Goal: Information Seeking & Learning: Learn about a topic

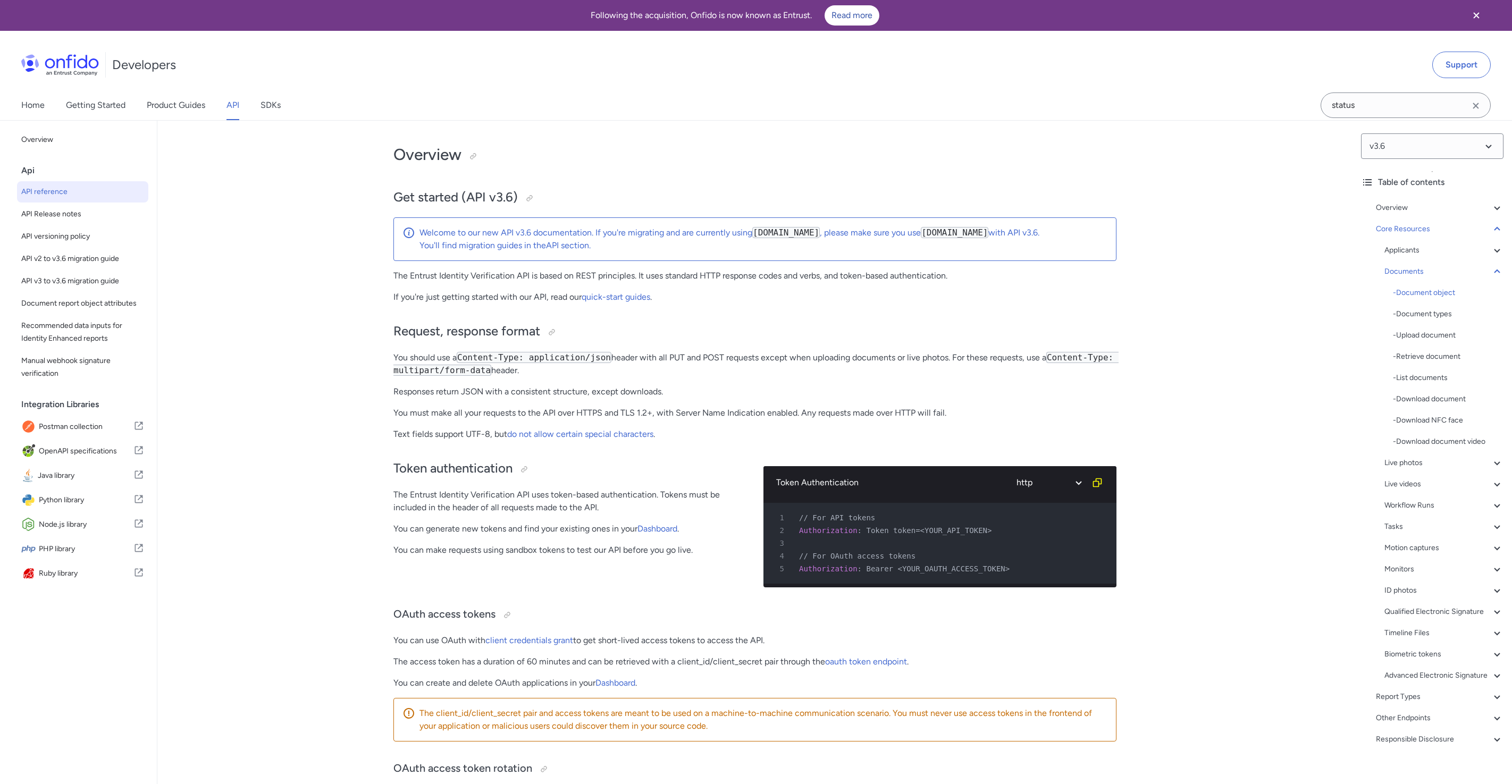
select select "http"
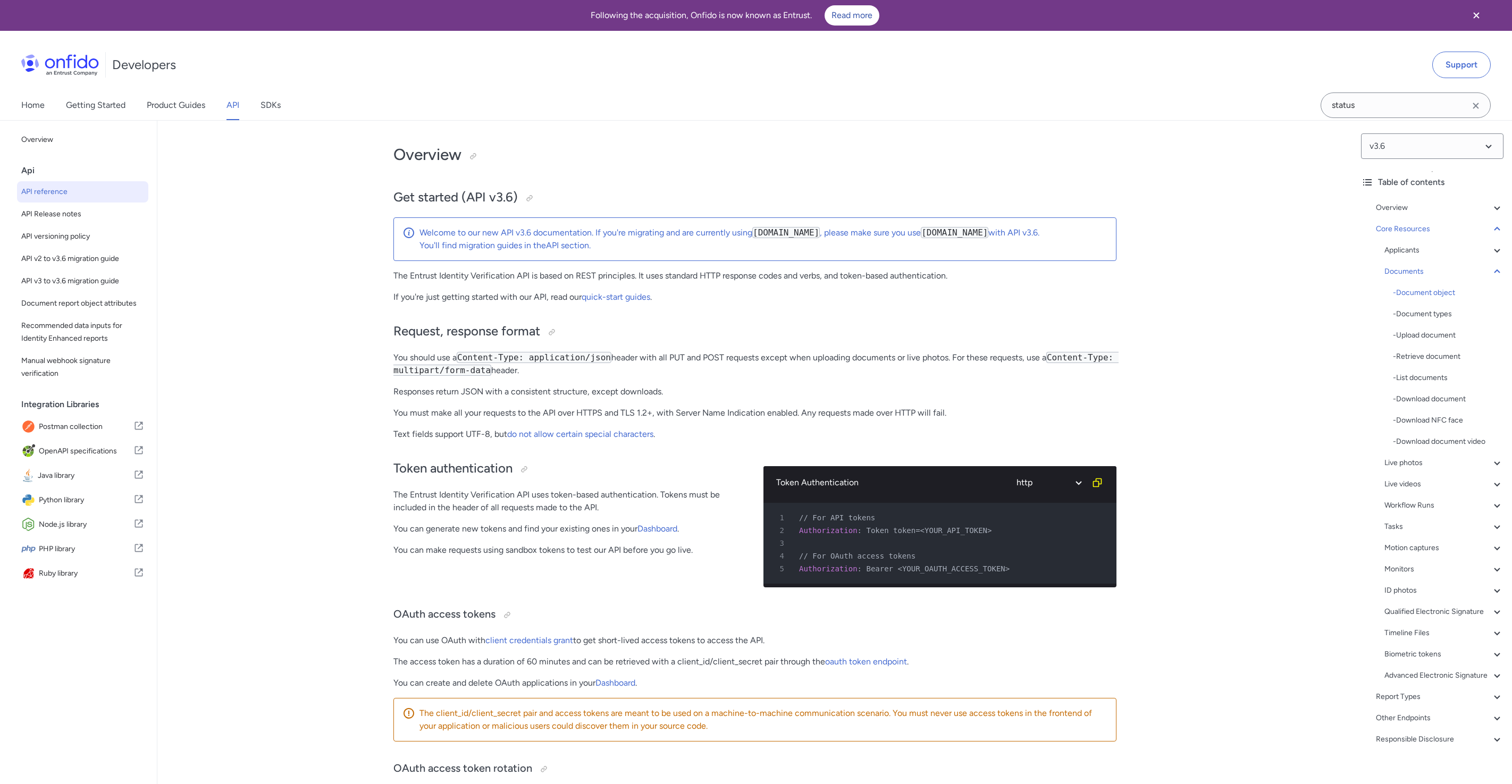
select select "http"
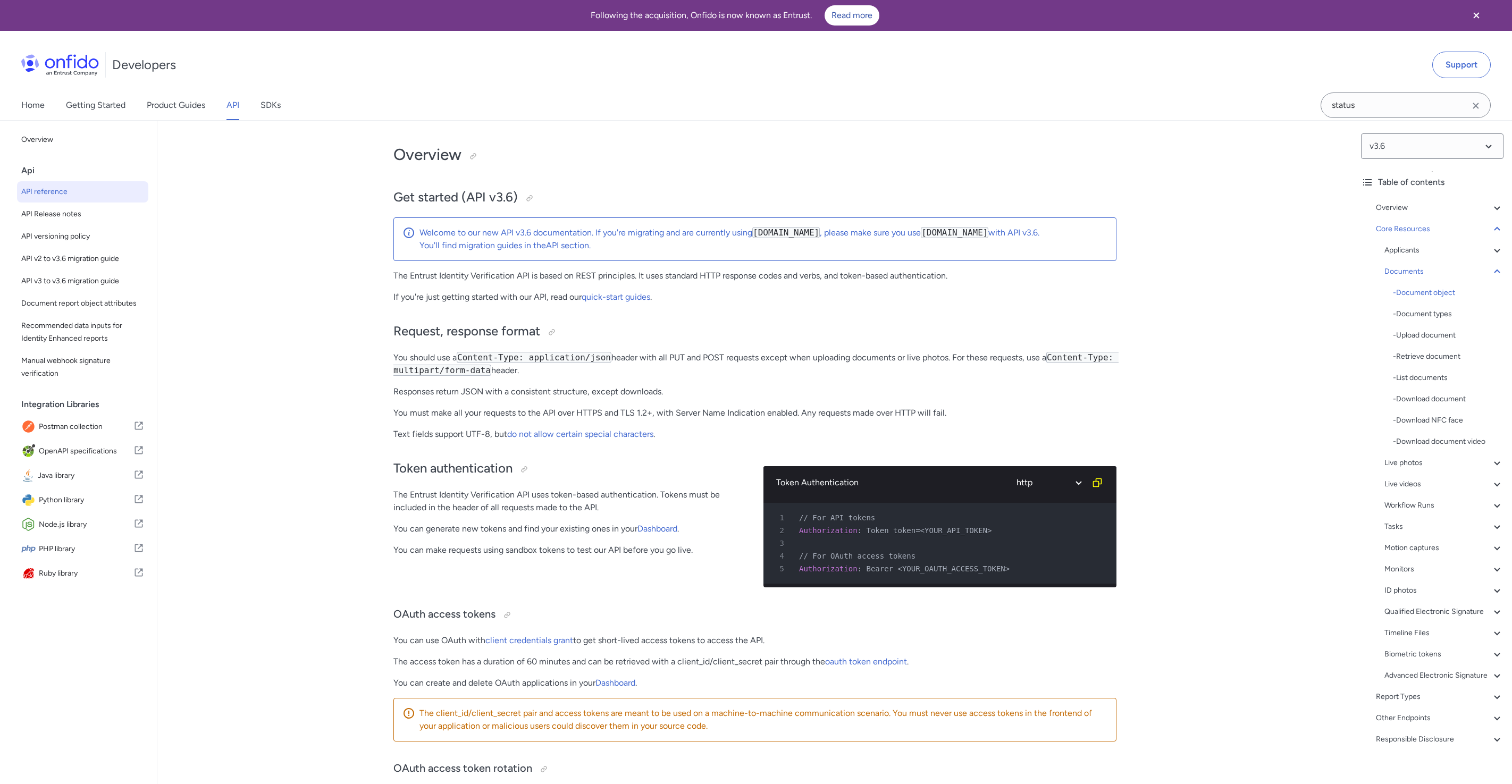
select select "http"
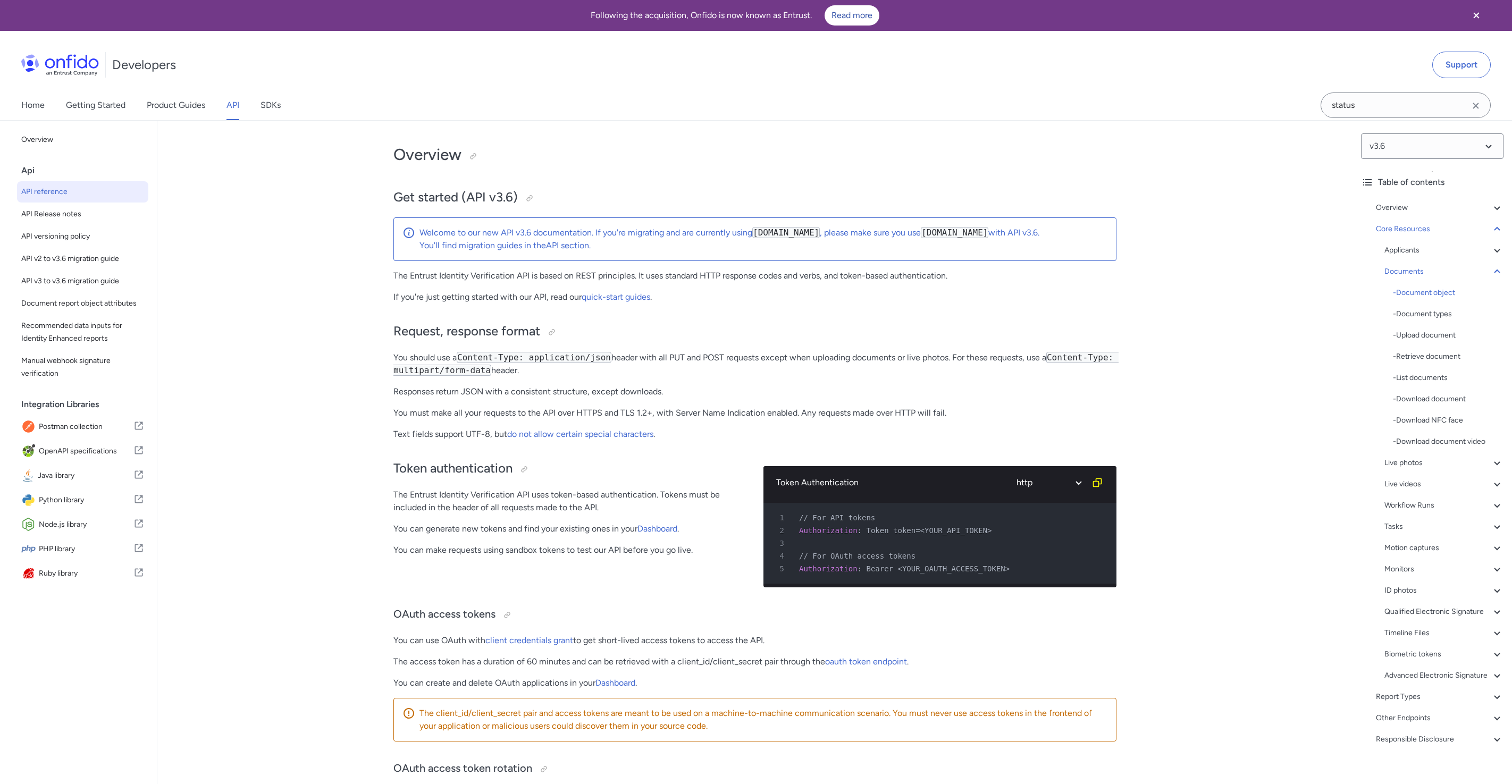
select select "http"
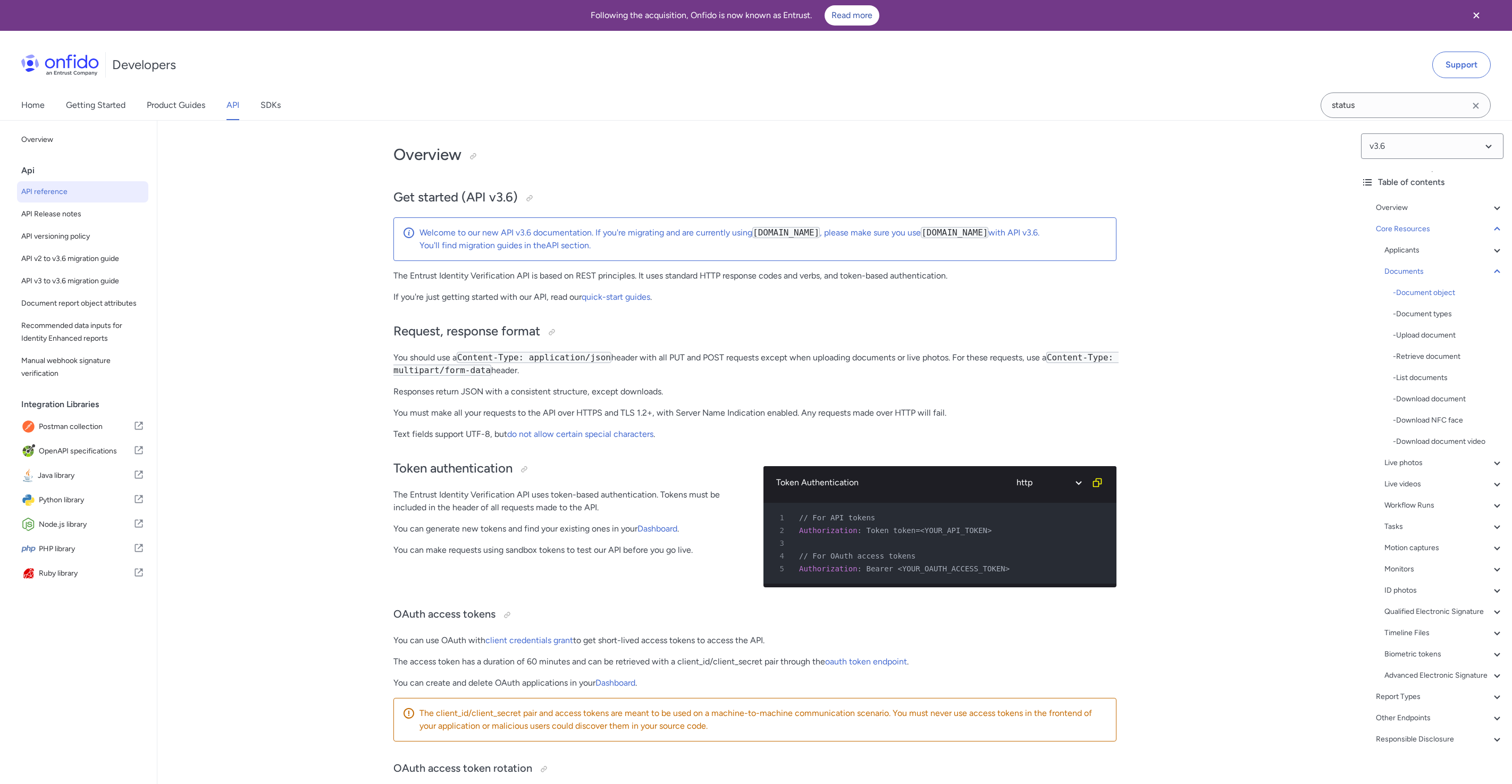
select select "http"
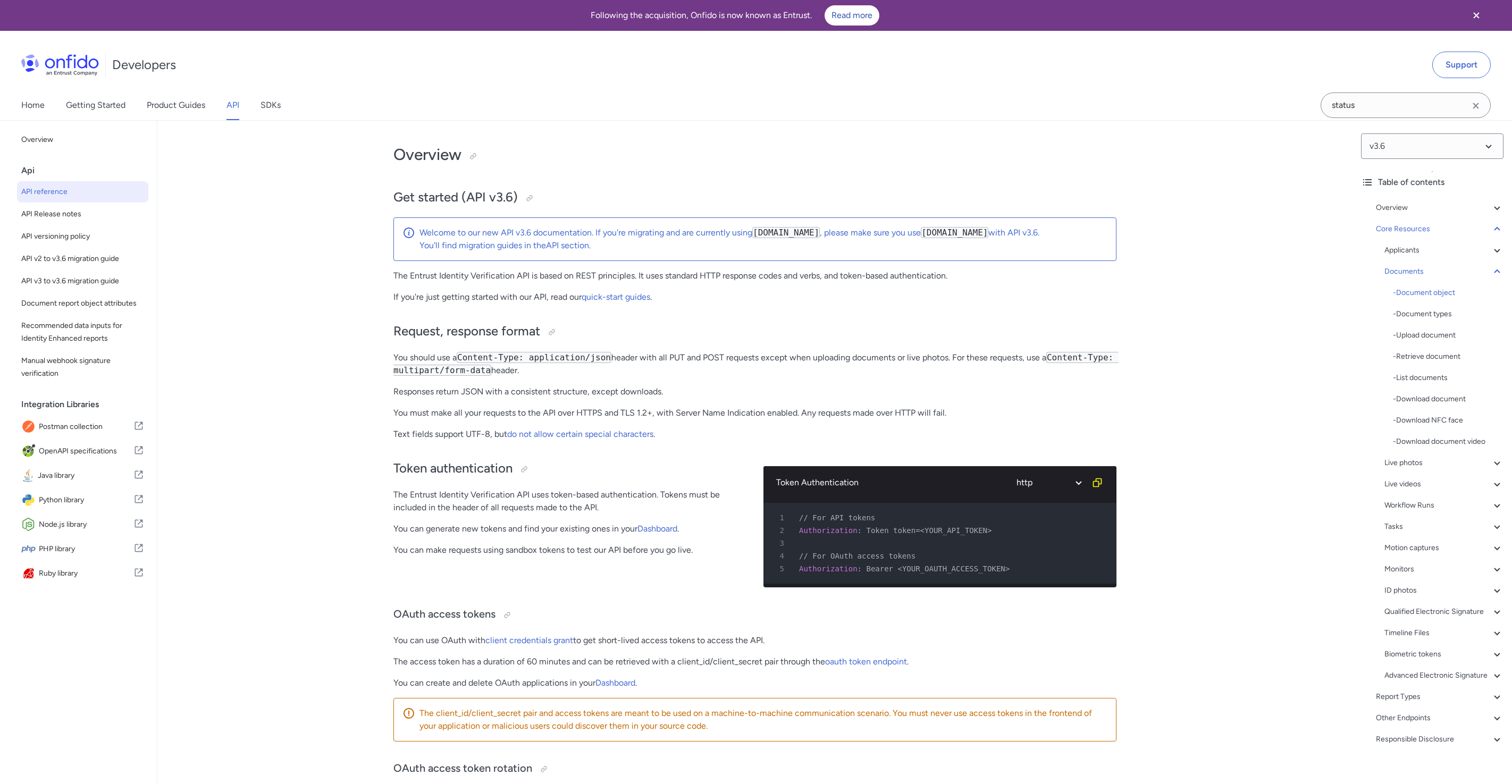
select select "http"
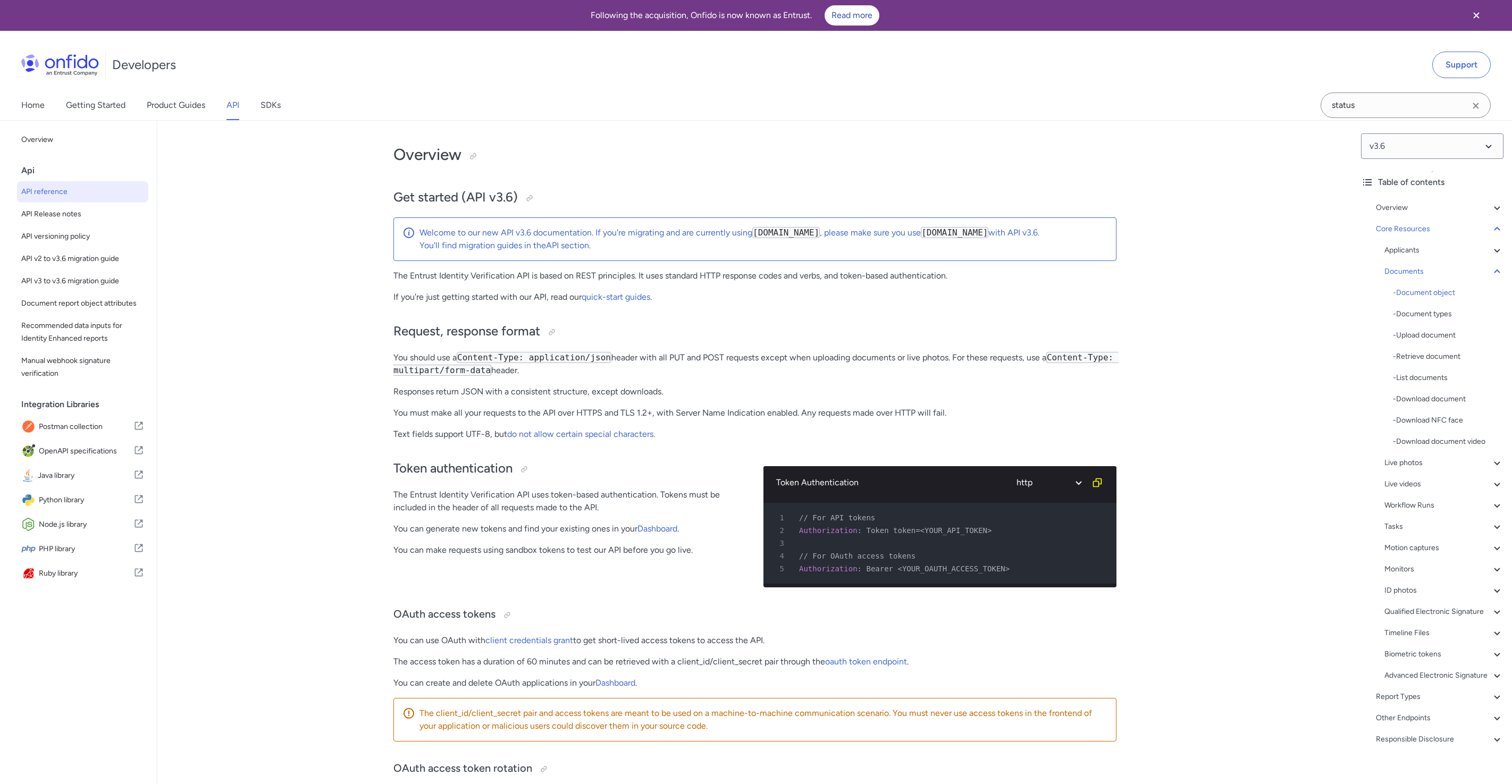
select select "http"
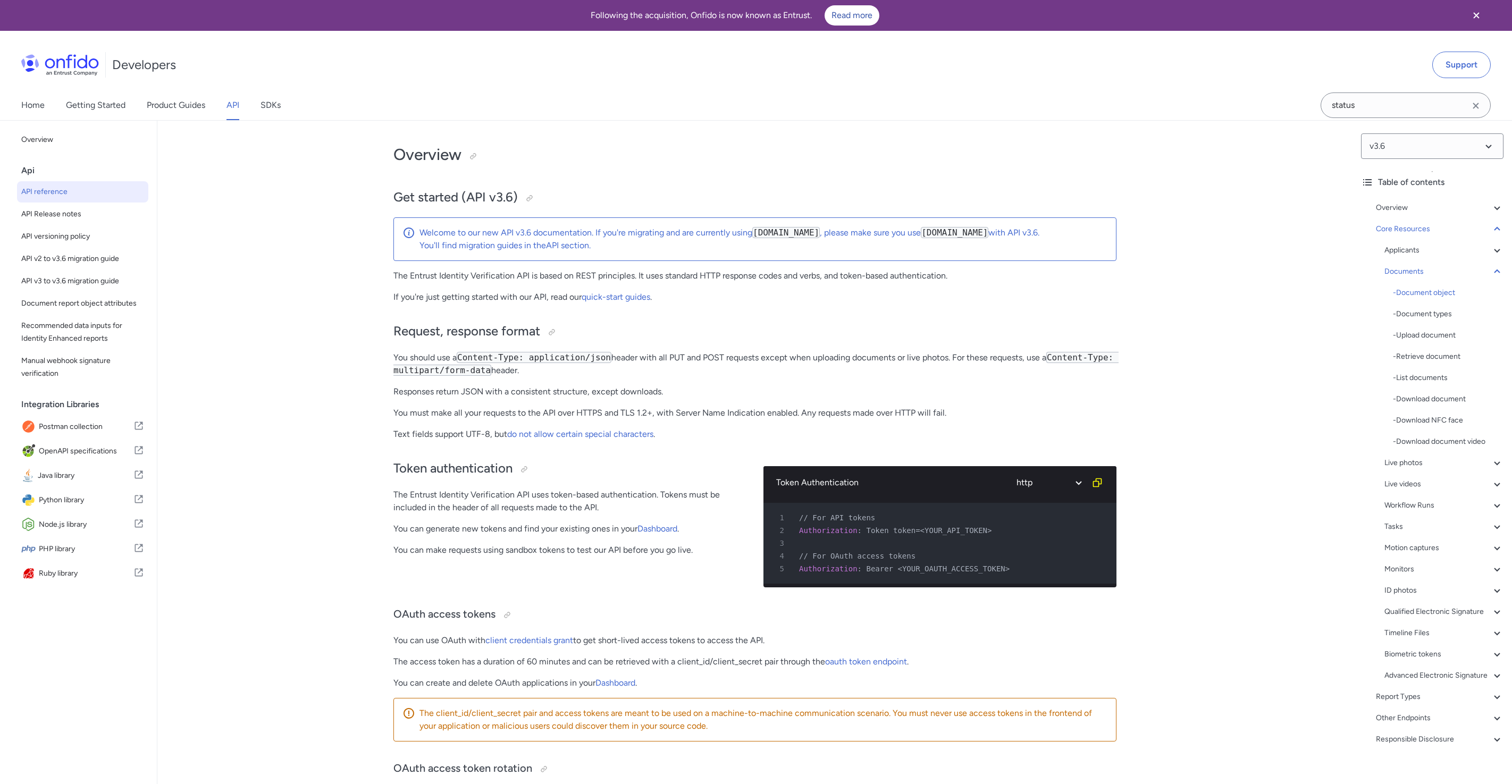
select select "http"
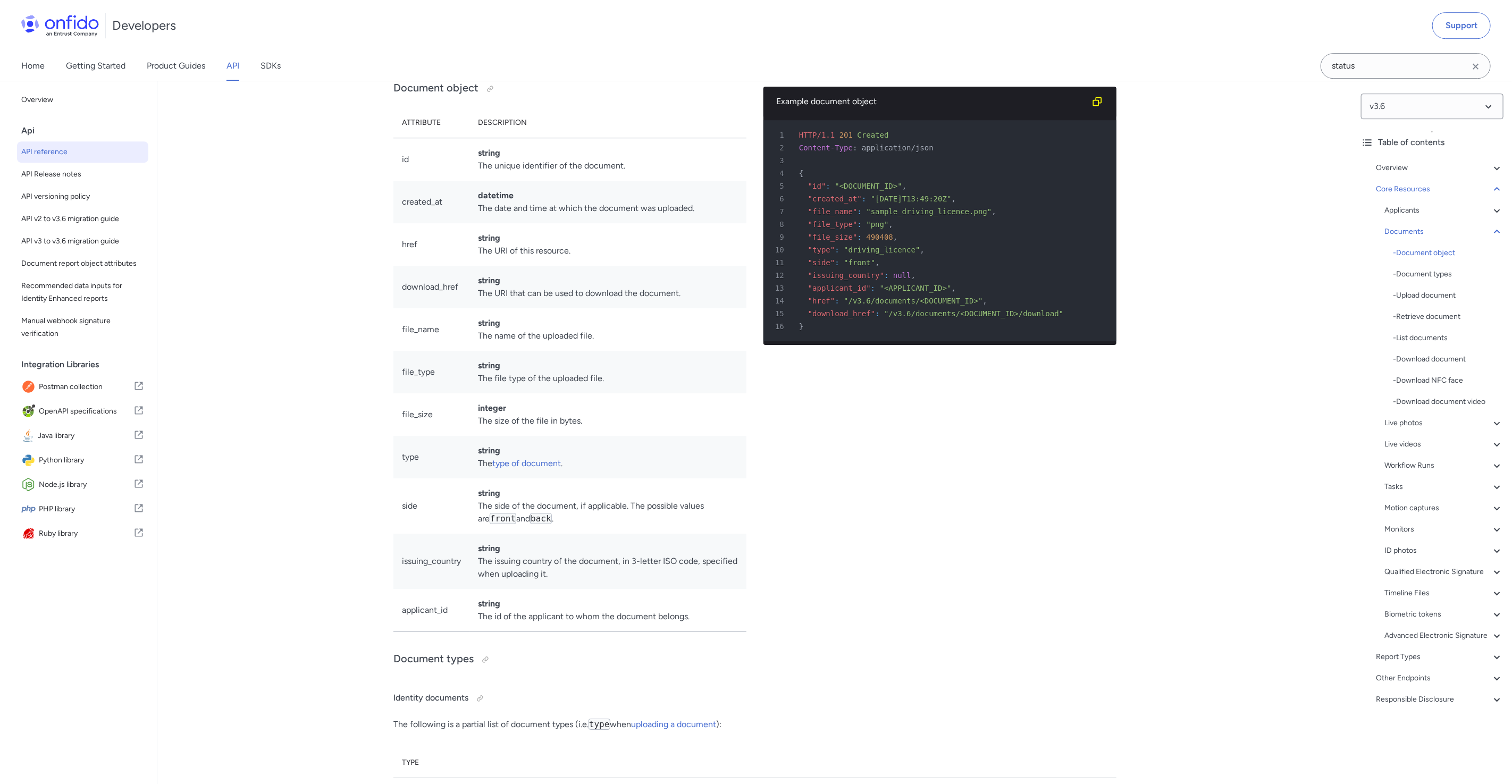
scroll to position [16300, 0]
